Goal: Task Accomplishment & Management: Manage account settings

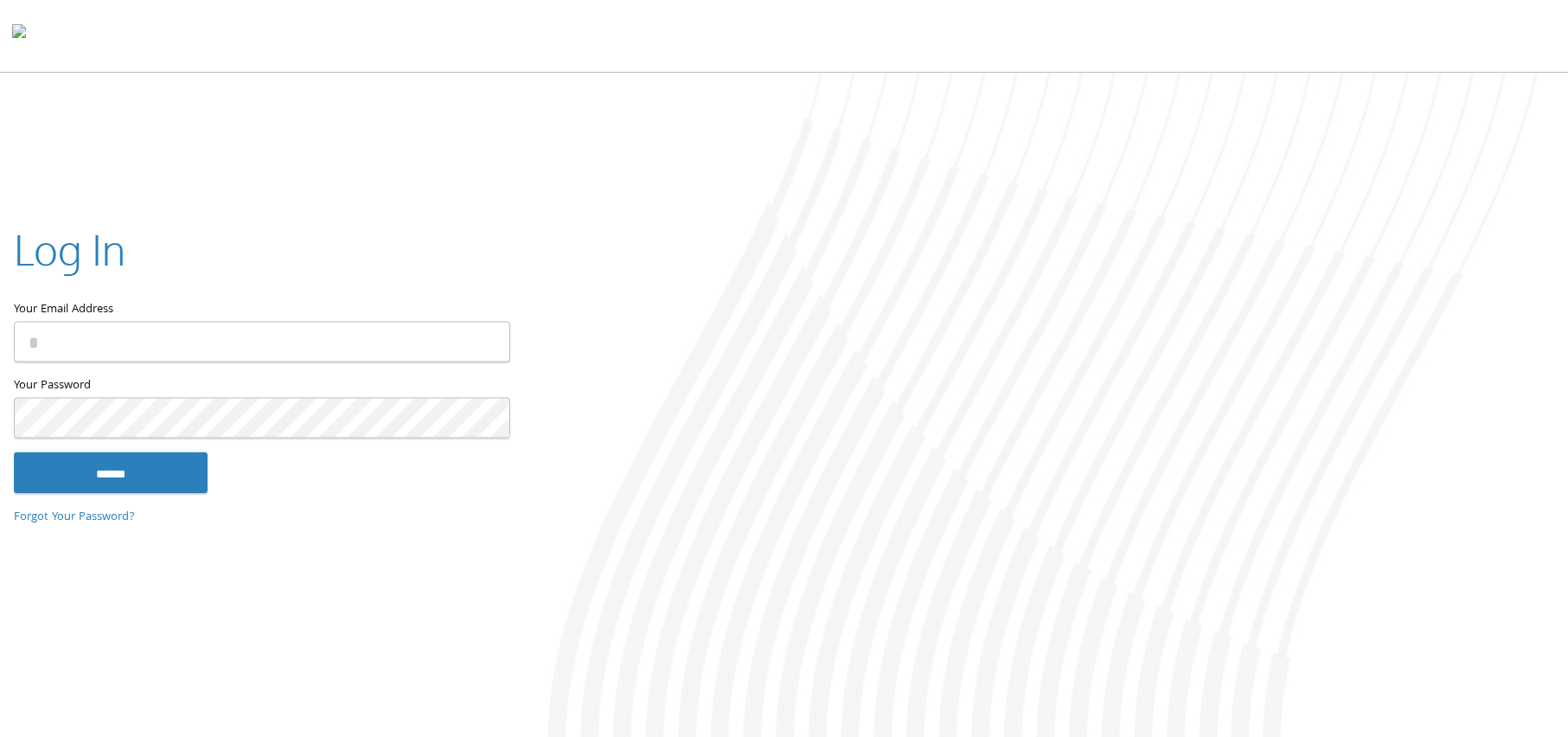
type input "**********"
click at [172, 469] on input "******" at bounding box center [111, 473] width 194 height 41
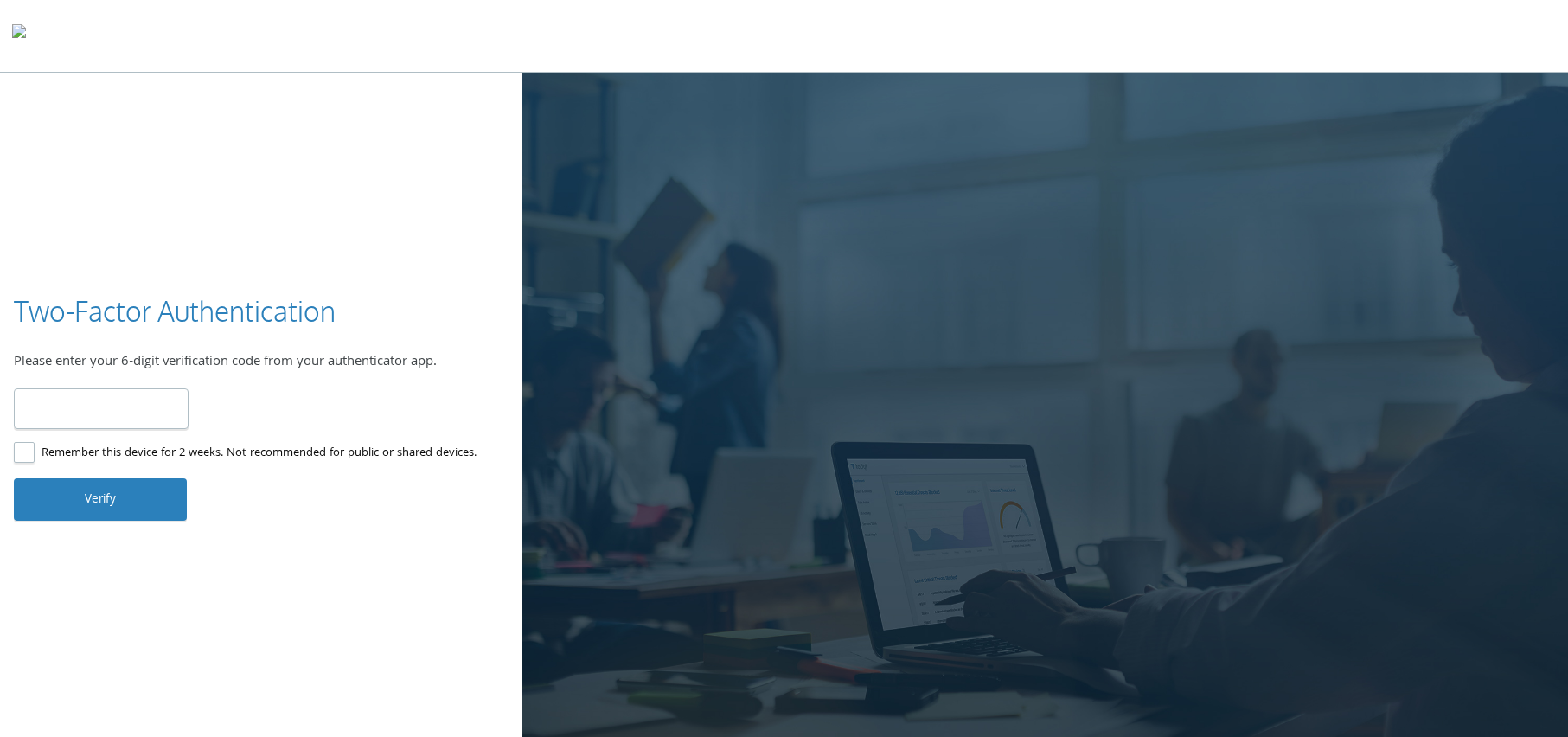
click at [101, 416] on input "number" at bounding box center [101, 408] width 174 height 40
type input "******"
